Goal: Task Accomplishment & Management: Manage account settings

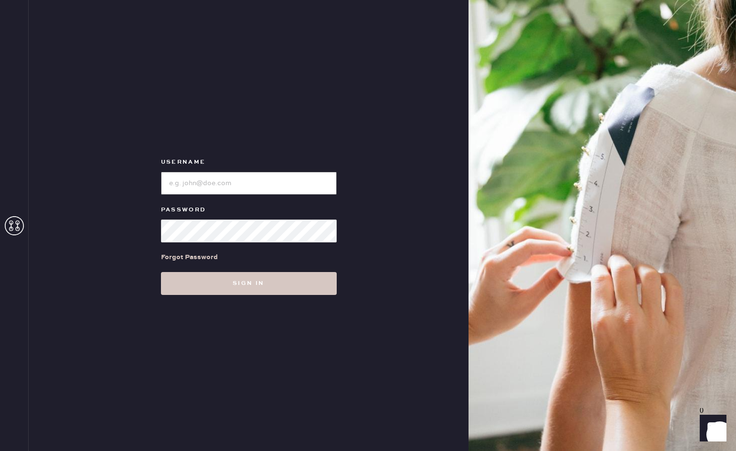
click at [203, 183] on input "loginName" at bounding box center [249, 183] width 176 height 23
type input "[PERSON_NAME][EMAIL_ADDRESS][DOMAIN_NAME]"
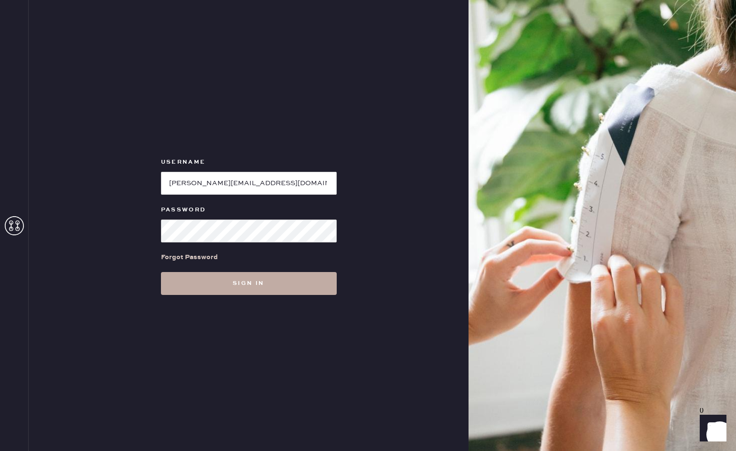
click at [238, 284] on button "Sign in" at bounding box center [249, 283] width 176 height 23
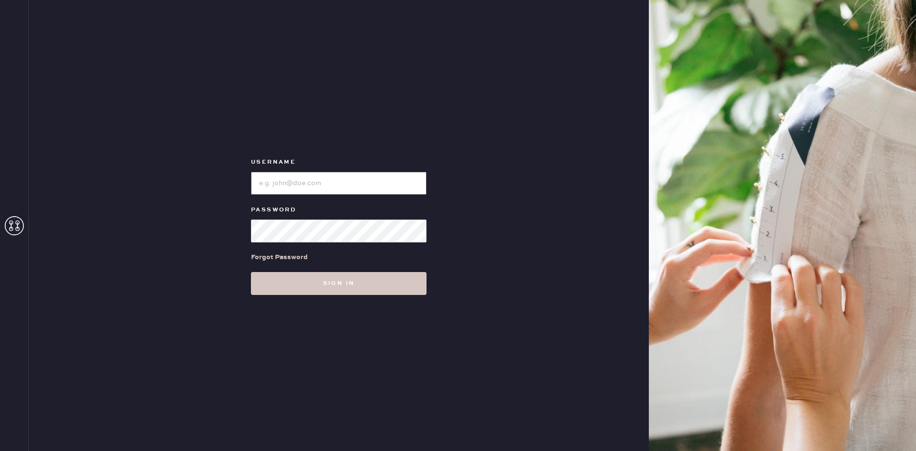
click at [300, 176] on input "loginName" at bounding box center [339, 183] width 176 height 23
drag, startPoint x: 283, startPoint y: 181, endPoint x: 206, endPoint y: 152, distance: 82.6
click at [189, 161] on div "Username Password Forgot Password Sign in" at bounding box center [339, 225] width 620 height 451
type input "paola@textilerestorations.com"
click at [251, 272] on button "Sign in" at bounding box center [339, 283] width 176 height 23
